Goal: Transaction & Acquisition: Book appointment/travel/reservation

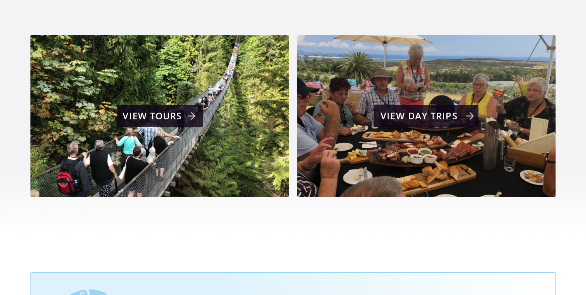
scroll to position [542, 0]
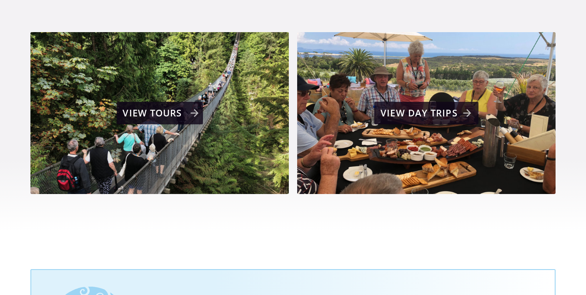
click at [186, 105] on div "View tours" at bounding box center [161, 113] width 76 height 17
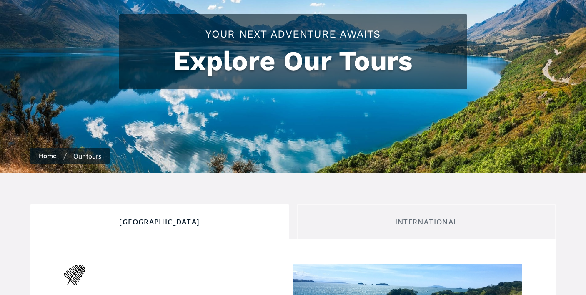
checkbox input "true"
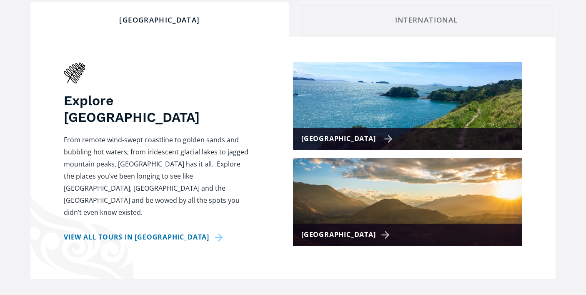
scroll to position [334, 0]
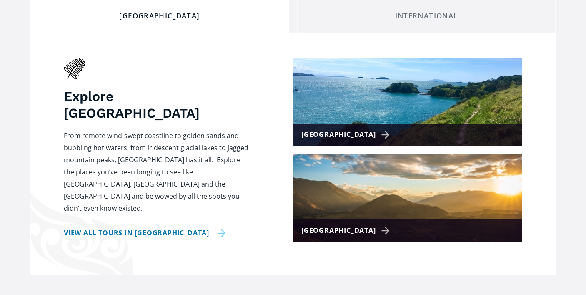
click at [155, 227] on link "View all tours in New Zealand" at bounding box center [145, 233] width 162 height 12
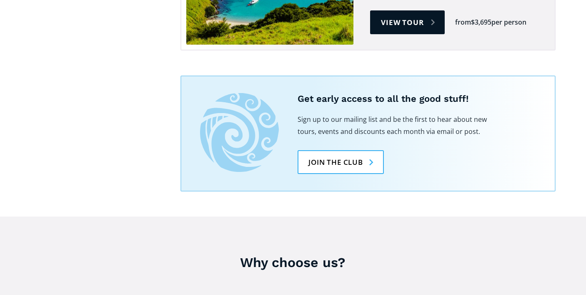
scroll to position [2211, 0]
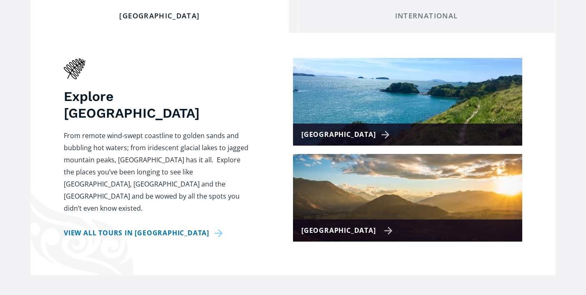
scroll to position [334, 0]
click at [364, 128] on div "[GEOGRAPHIC_DATA]" at bounding box center [347, 134] width 91 height 12
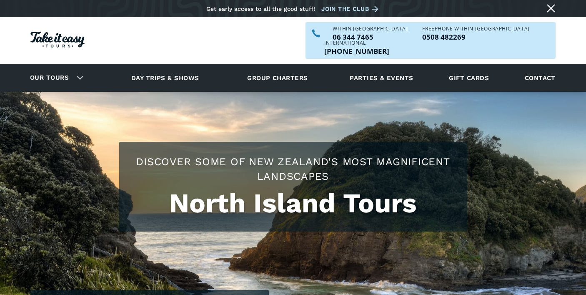
checkbox input "true"
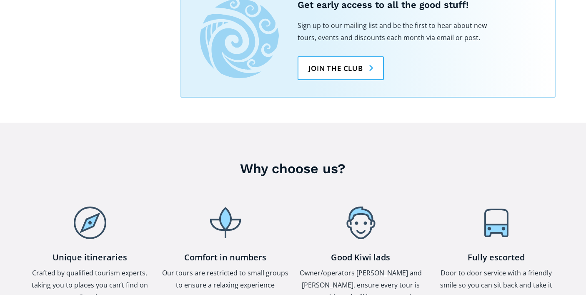
scroll to position [1710, 0]
